Goal: Transaction & Acquisition: Download file/media

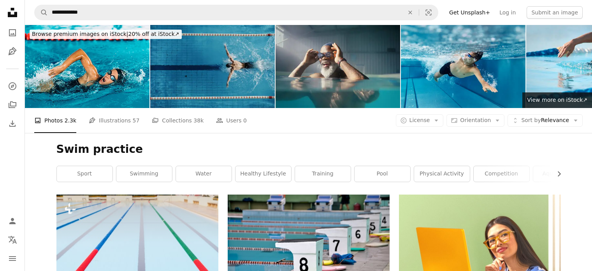
scroll to position [10994, 0]
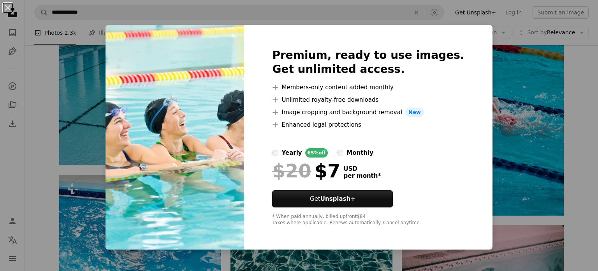
click at [573, 60] on div "An X shape Premium, ready to use images. Get unlimited access. A plus sign Memb…" at bounding box center [299, 135] width 598 height 271
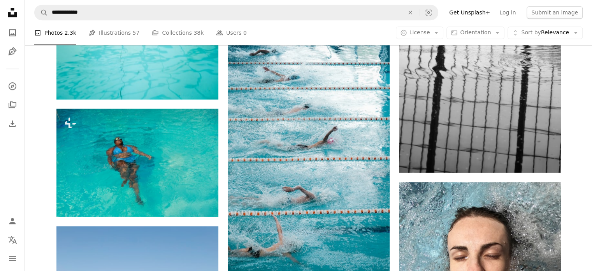
scroll to position [9398, 0]
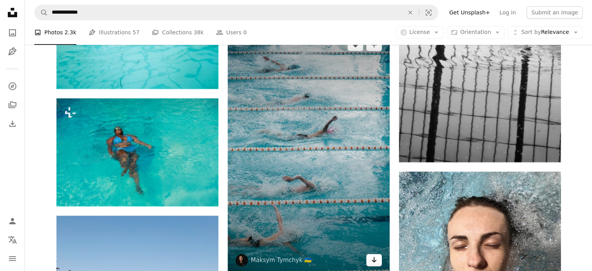
click at [374, 261] on icon "Download" at bounding box center [373, 259] width 5 height 5
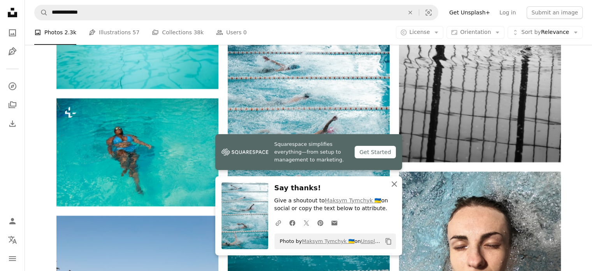
click at [390, 180] on icon "An X shape" at bounding box center [394, 183] width 9 height 9
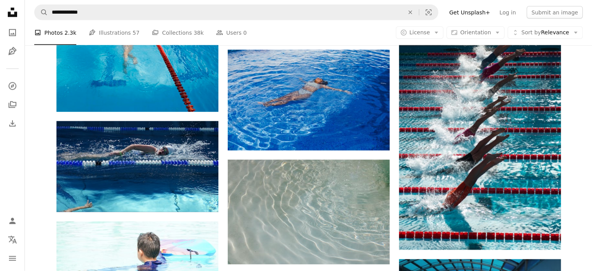
scroll to position [7459, 0]
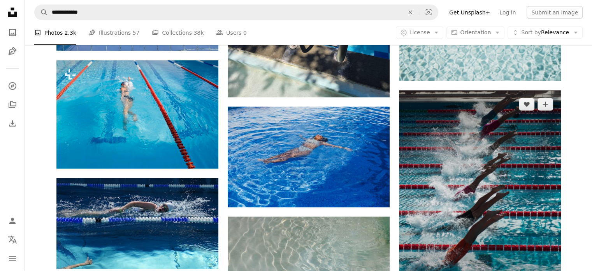
drag, startPoint x: 458, startPoint y: 142, endPoint x: 513, endPoint y: 168, distance: 60.8
click at [513, 168] on img at bounding box center [480, 198] width 162 height 216
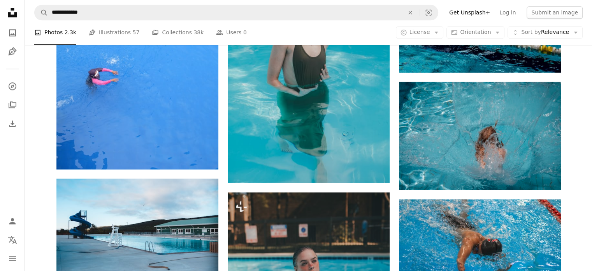
scroll to position [6993, 0]
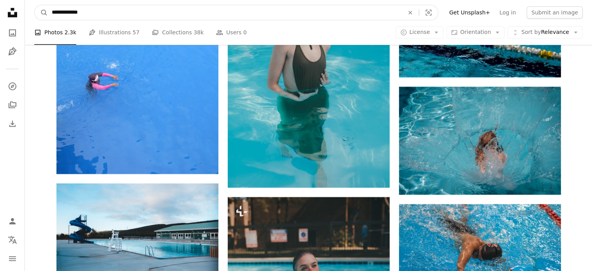
click at [269, 13] on input "**********" at bounding box center [225, 12] width 354 height 15
type input "**********"
click button "A magnifying glass" at bounding box center [41, 12] width 13 height 15
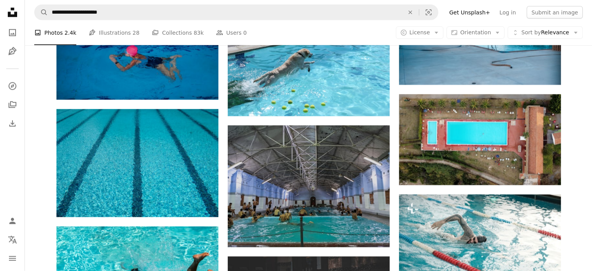
scroll to position [1819, 0]
